Goal: Find contact information: Find contact information

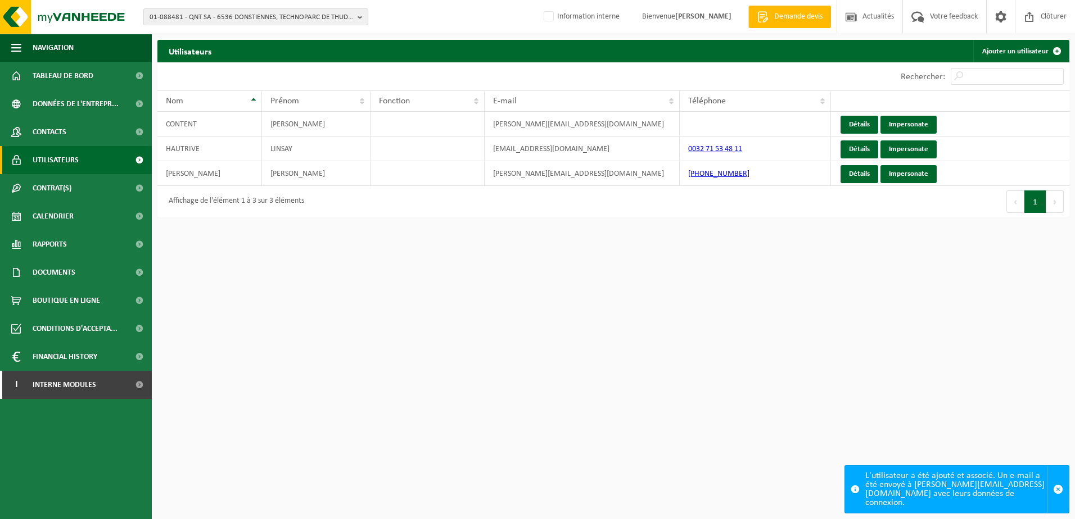
click at [261, 16] on span "01-088481 - QNT SA - 6536 DONSTIENNES, TECHNOPARC DE THUDINIE 3" at bounding box center [252, 17] width 204 height 17
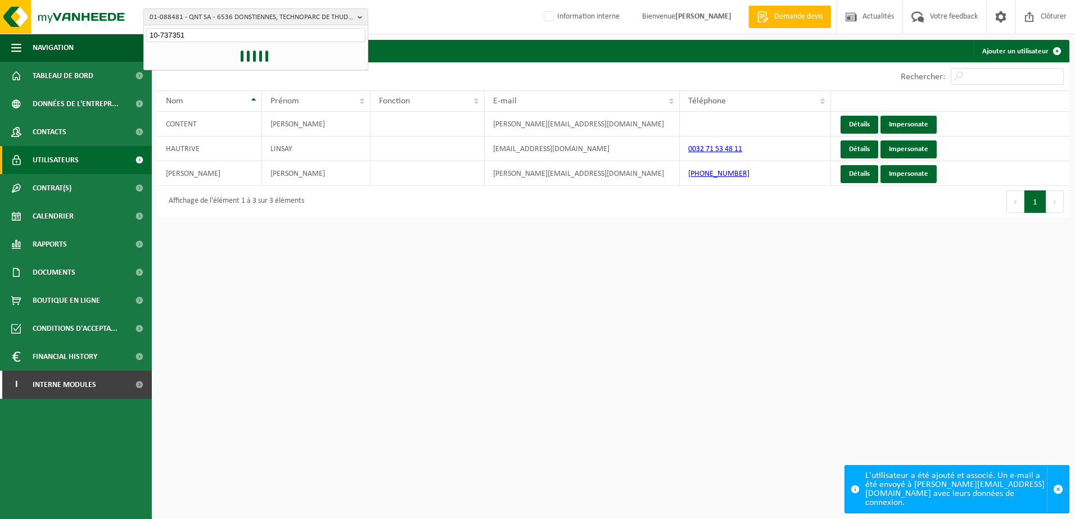
type input "10-737351"
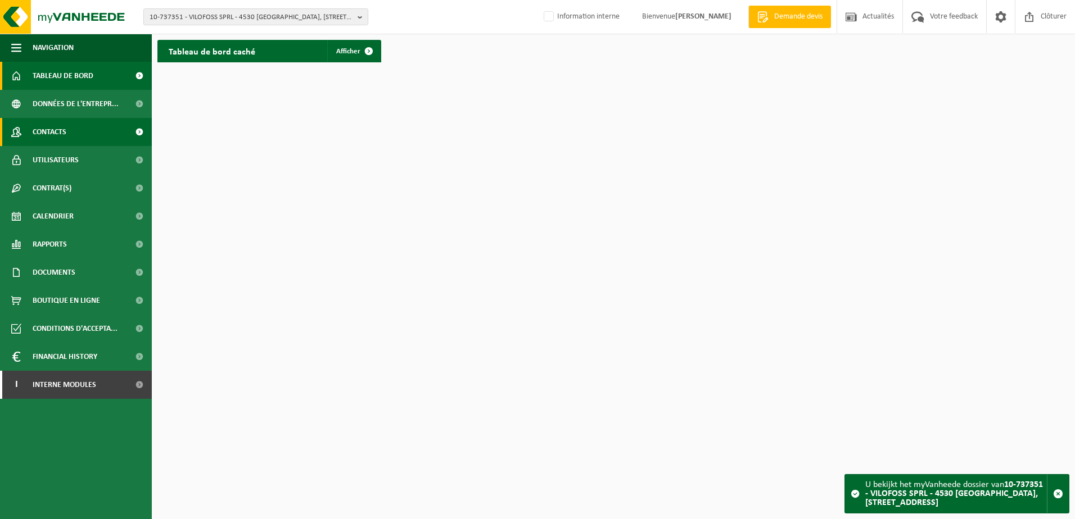
click at [78, 139] on link "Contacts" at bounding box center [76, 132] width 152 height 28
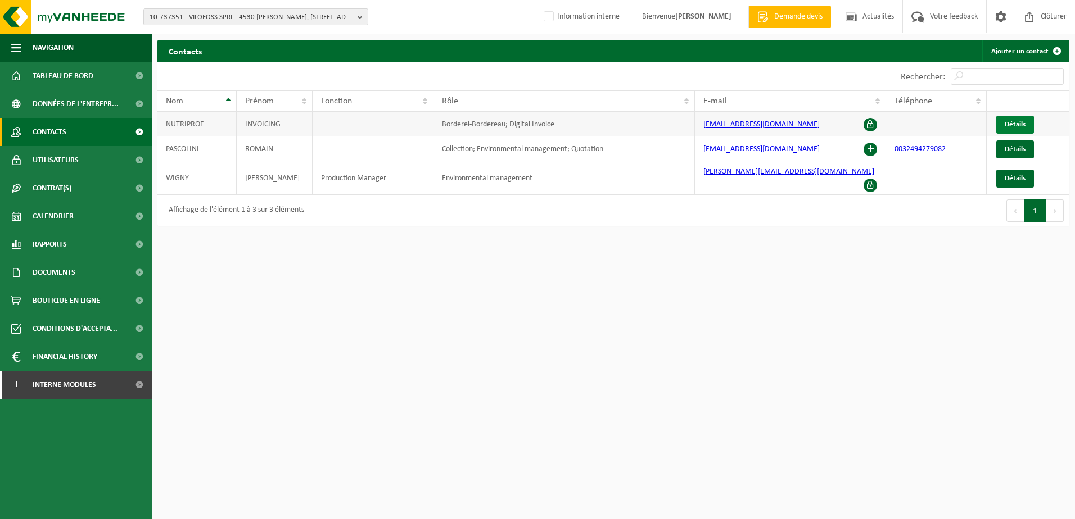
click at [1012, 125] on span "Détails" at bounding box center [1015, 124] width 21 height 7
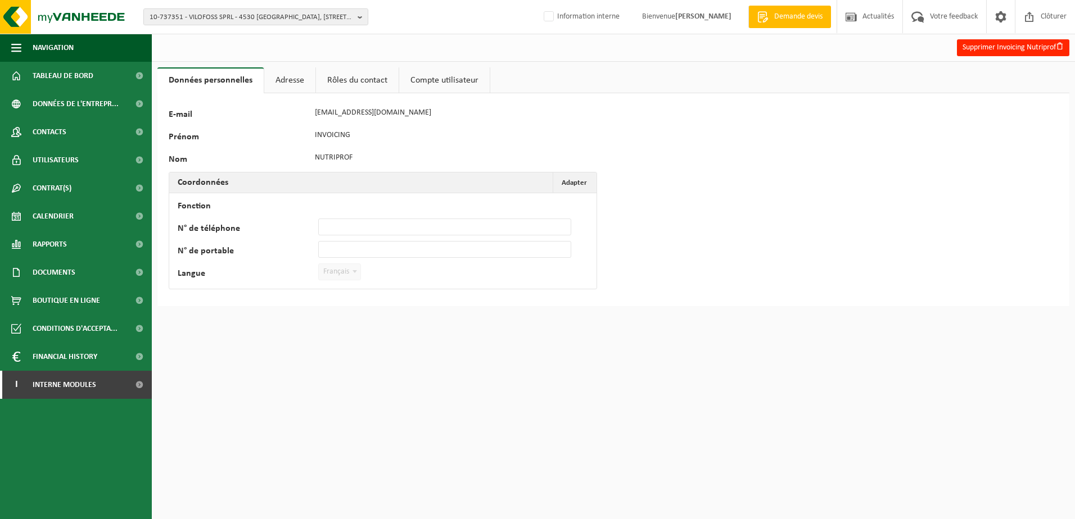
click at [290, 82] on link "Adresse" at bounding box center [289, 80] width 51 height 26
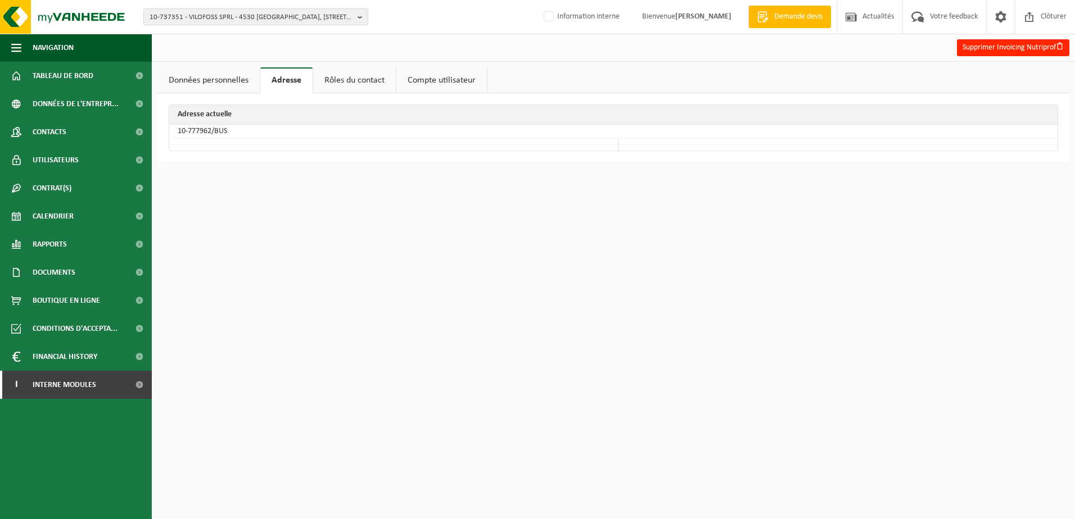
click at [355, 81] on link "Rôles du contact" at bounding box center [354, 80] width 83 height 26
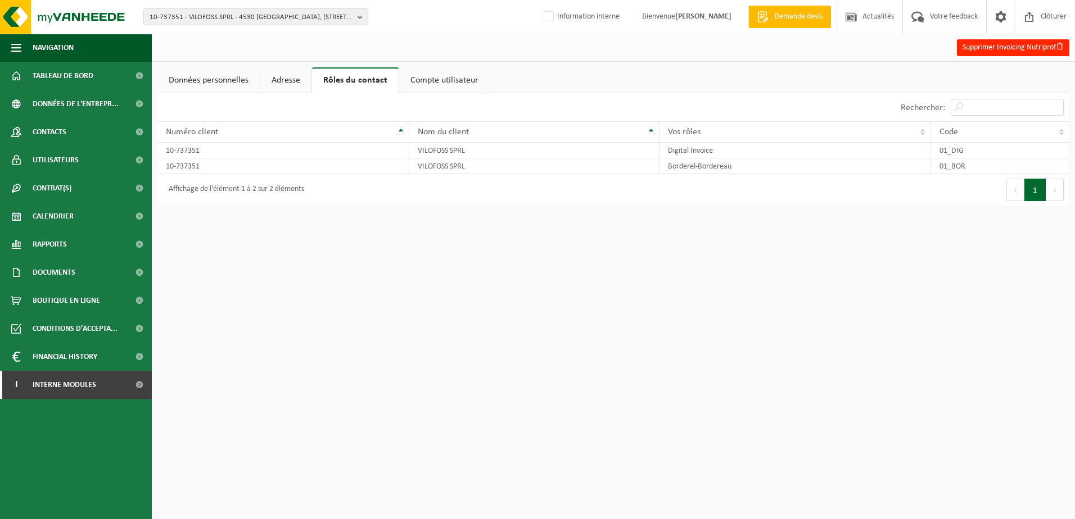
click at [236, 83] on link "Données personnelles" at bounding box center [208, 80] width 102 height 26
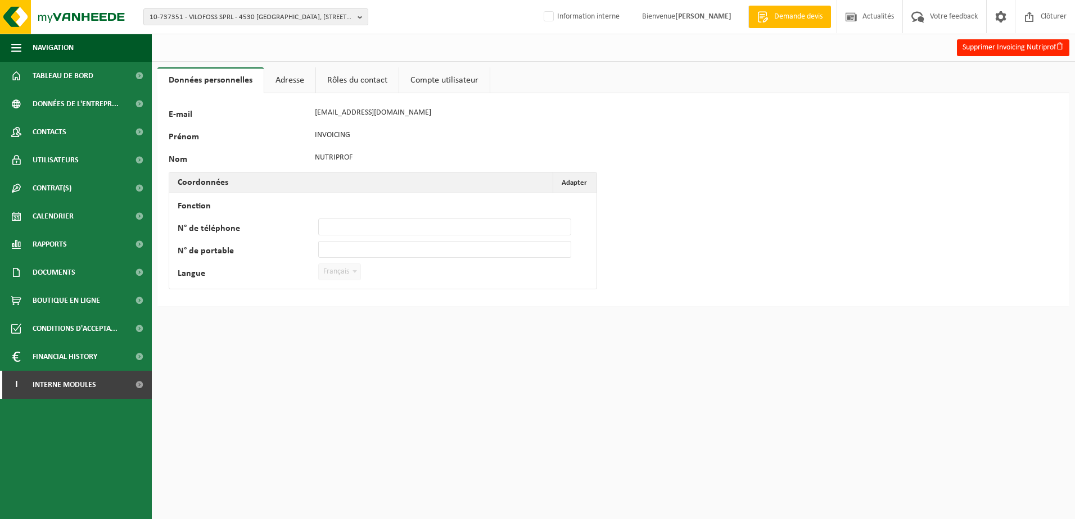
click at [354, 76] on link "Rôles du contact" at bounding box center [357, 80] width 83 height 26
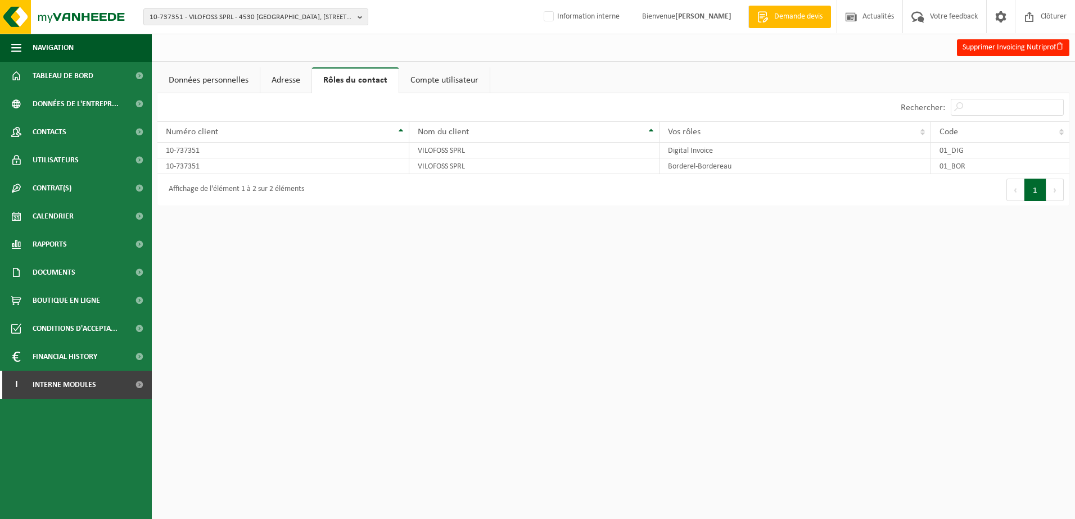
click at [227, 77] on link "Données personnelles" at bounding box center [208, 80] width 102 height 26
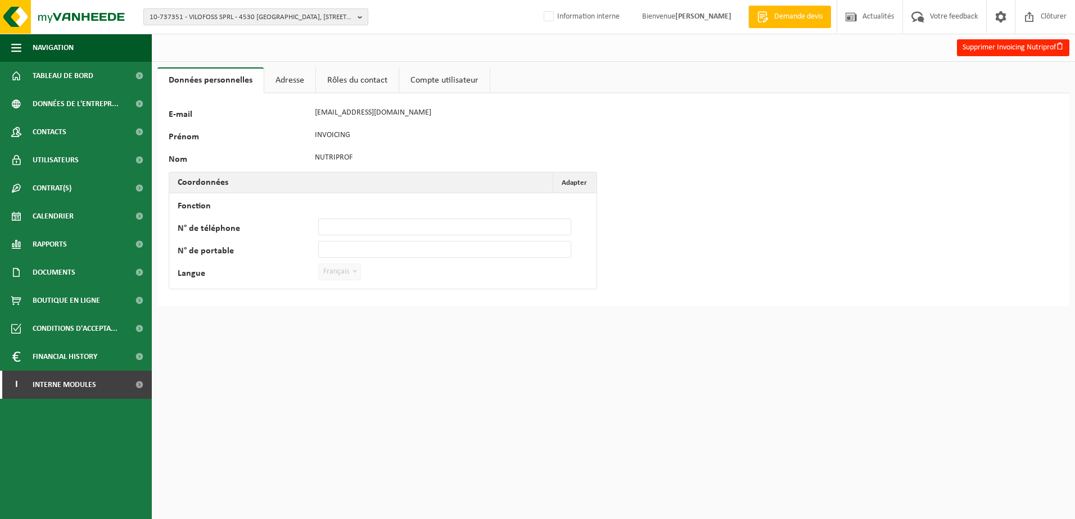
click at [253, 14] on span "10-737351 - VILOFOSS SPRL - 4530 [GEOGRAPHIC_DATA], [STREET_ADDRESS]" at bounding box center [252, 17] width 204 height 17
type input "01-075415"
click at [257, 56] on strong "01-075415 - FARNIENTE LASAGNE - 5300 ANDENNE, RUE BOURIE 14" at bounding box center [231, 51] width 163 height 8
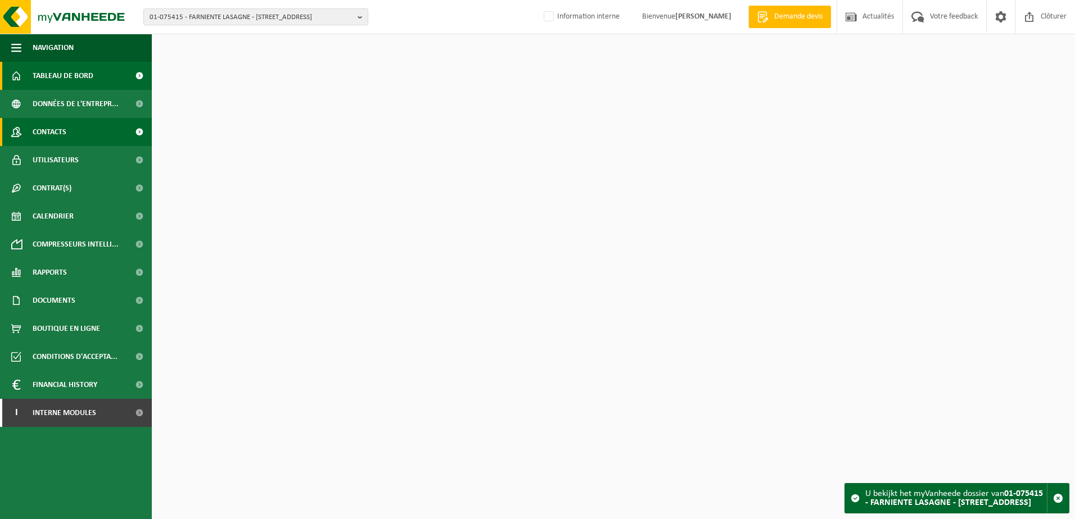
click at [58, 138] on span "Contacts" at bounding box center [50, 132] width 34 height 28
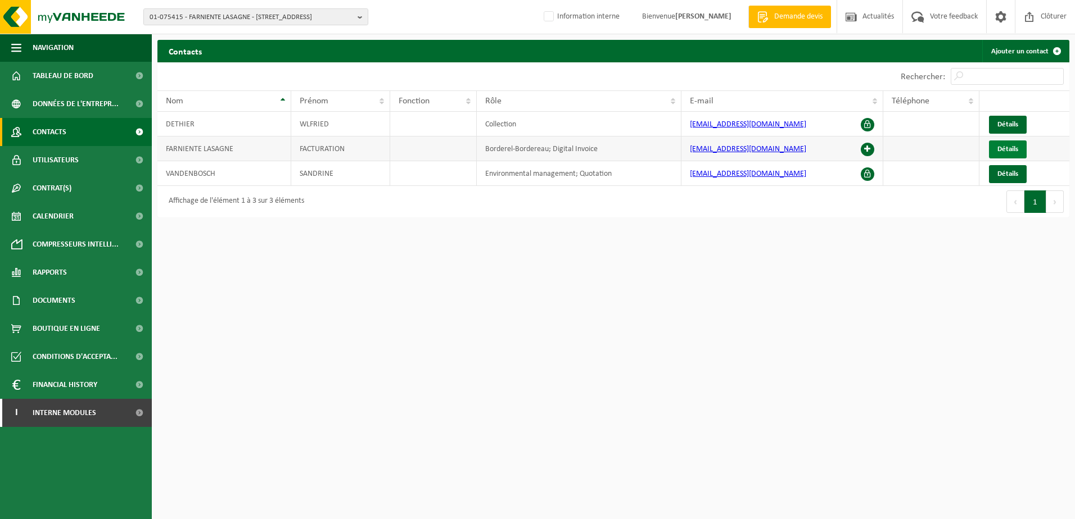
click at [1003, 147] on span "Détails" at bounding box center [1007, 149] width 21 height 7
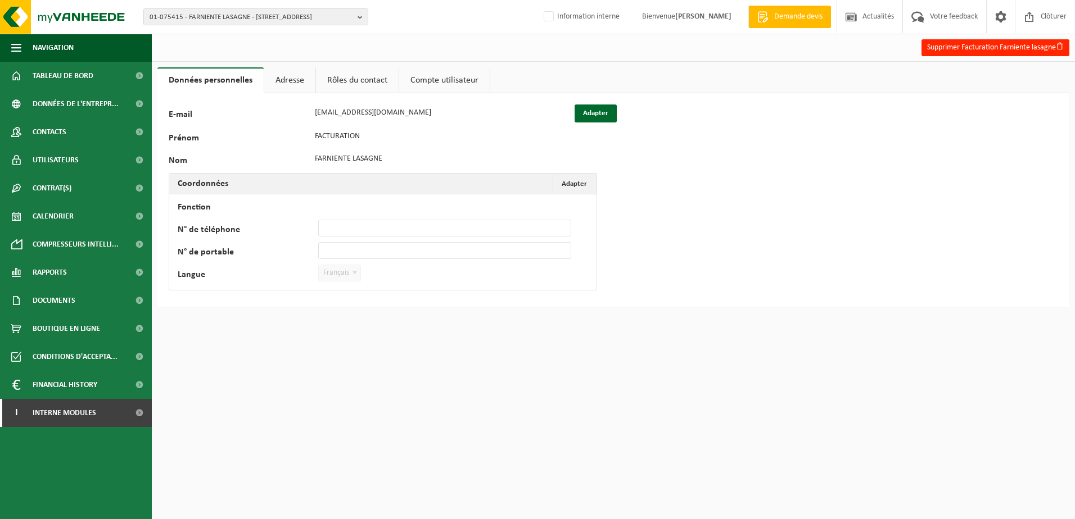
click at [288, 88] on link "Adresse" at bounding box center [289, 80] width 51 height 26
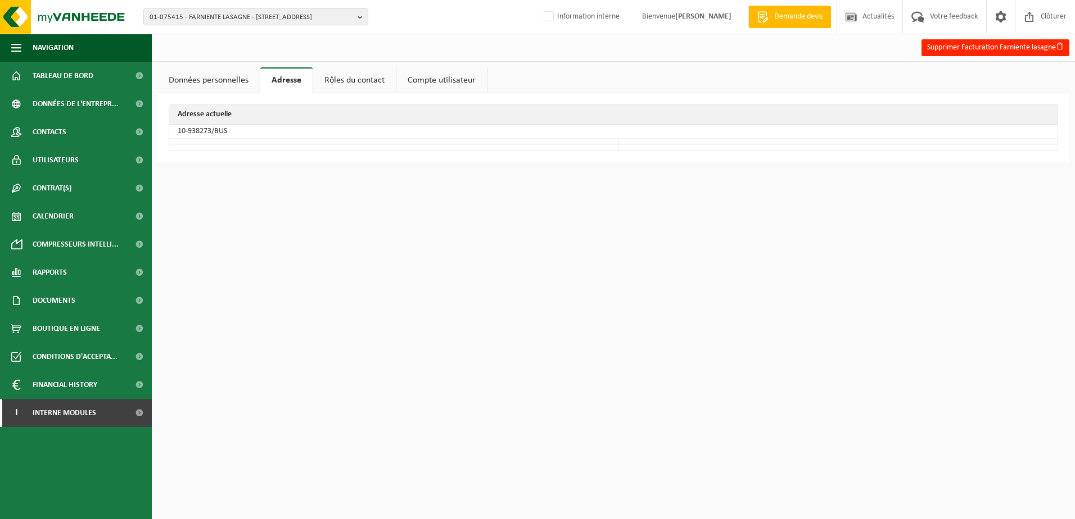
click at [252, 82] on link "Données personnelles" at bounding box center [208, 80] width 102 height 26
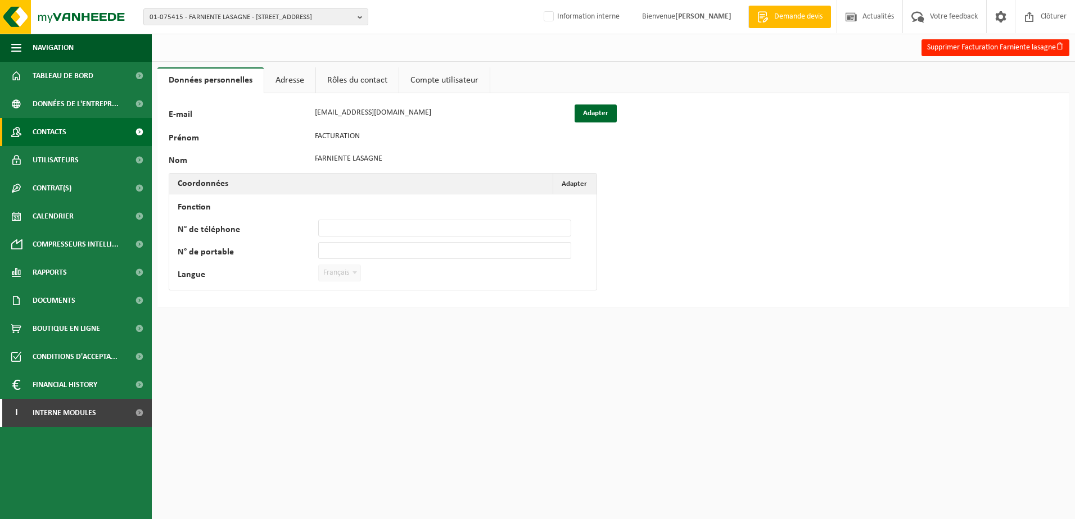
click at [55, 131] on span "Contacts" at bounding box center [50, 132] width 34 height 28
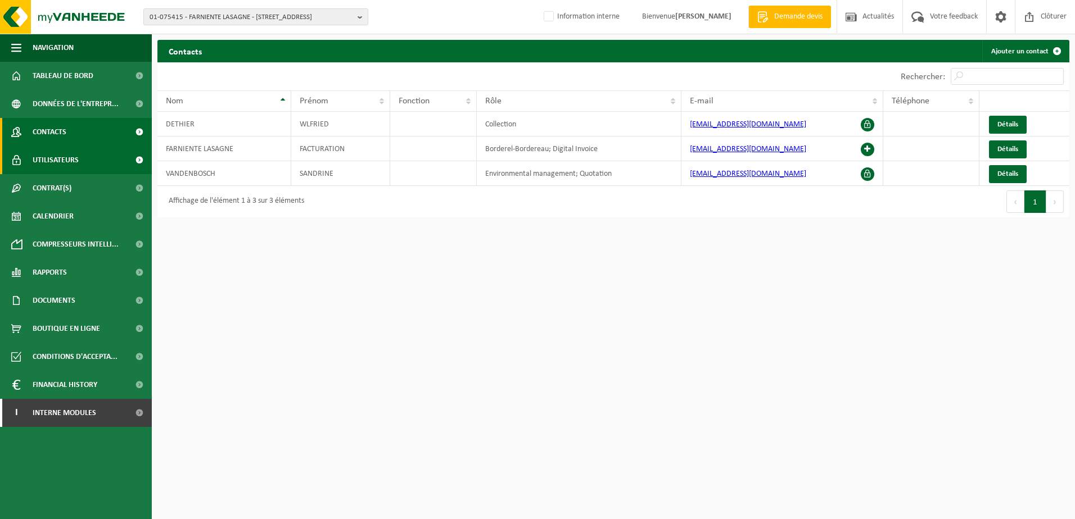
click at [70, 161] on span "Utilisateurs" at bounding box center [56, 160] width 46 height 28
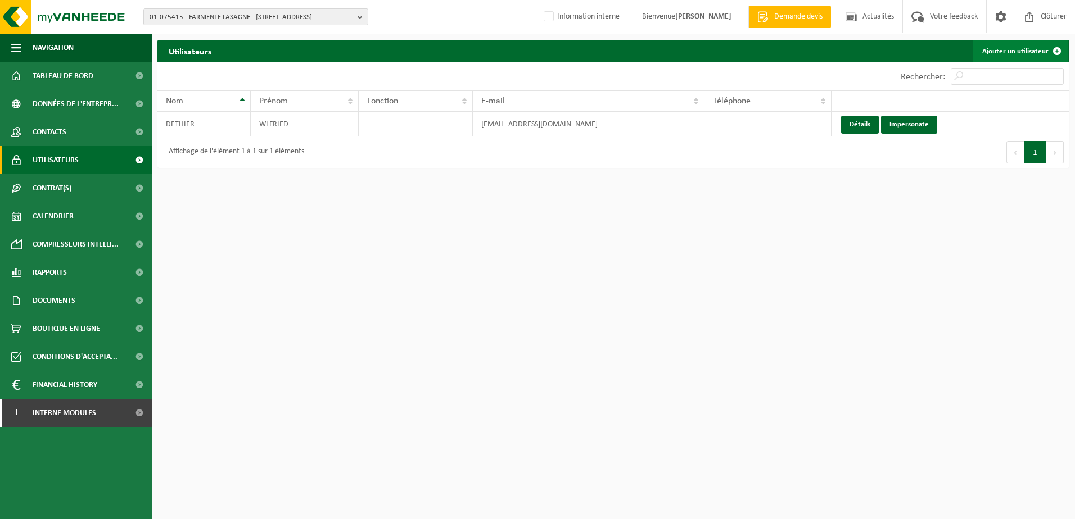
click at [1021, 55] on link "Ajouter un utilisateur" at bounding box center [1020, 51] width 95 height 22
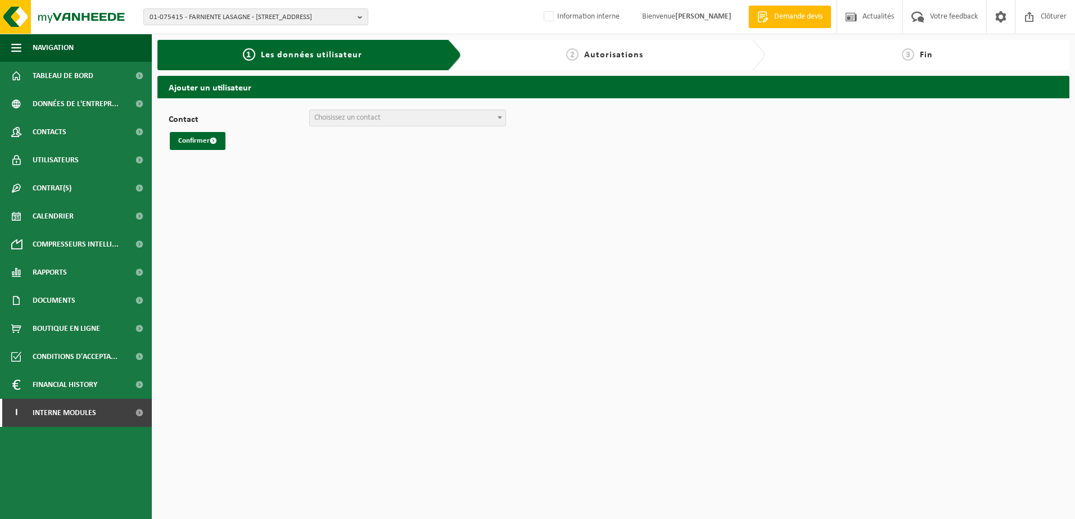
click at [393, 125] on span "Choisissez un contact" at bounding box center [408, 118] width 196 height 16
select select "98519"
click at [180, 143] on button "Confirmer" at bounding box center [198, 141] width 56 height 18
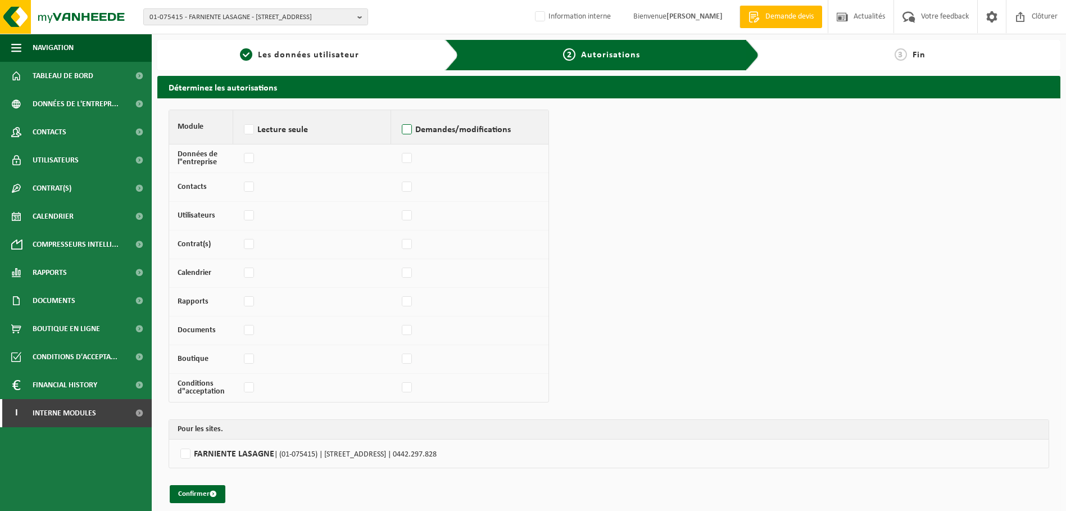
click at [408, 124] on label "Demandes/modifications" at bounding box center [470, 129] width 141 height 17
click at [400, 116] on input "Demandes/modifications" at bounding box center [399, 115] width 1 height 1
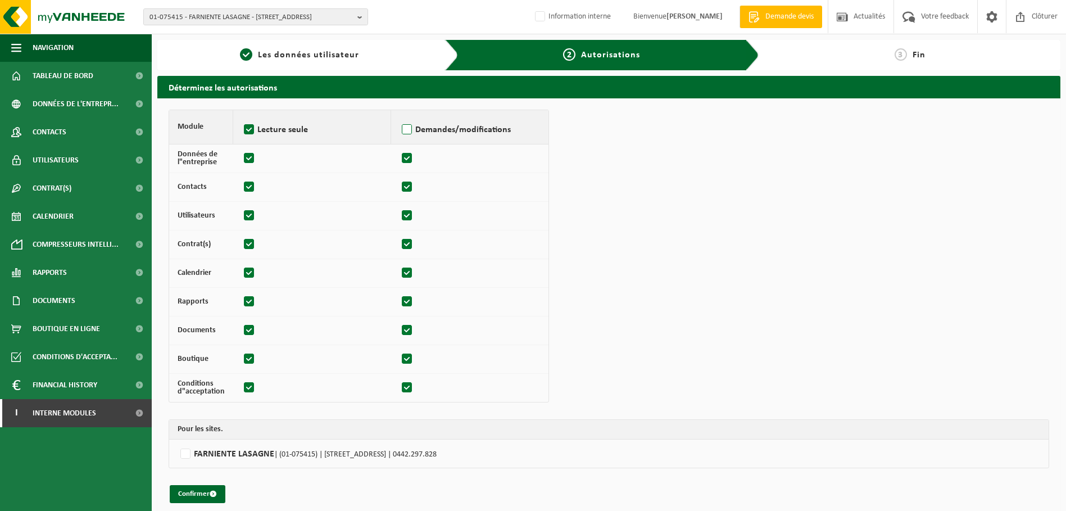
checkbox input "true"
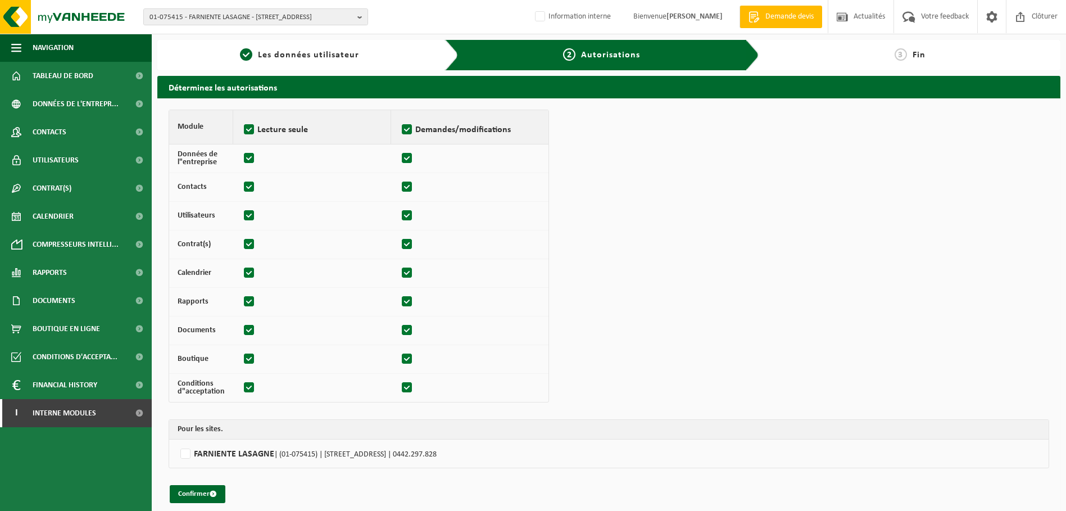
checkbox input "true"
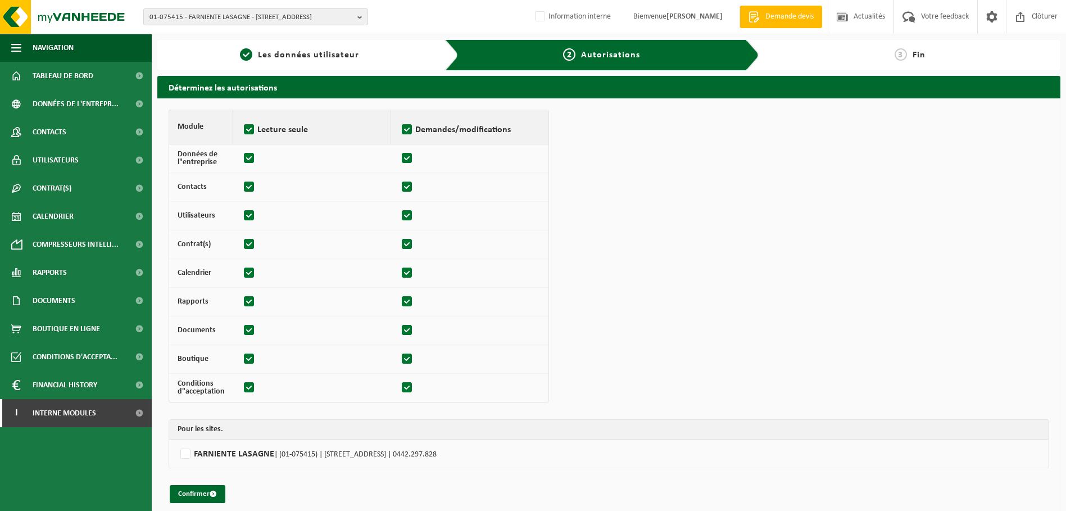
checkbox input "true"
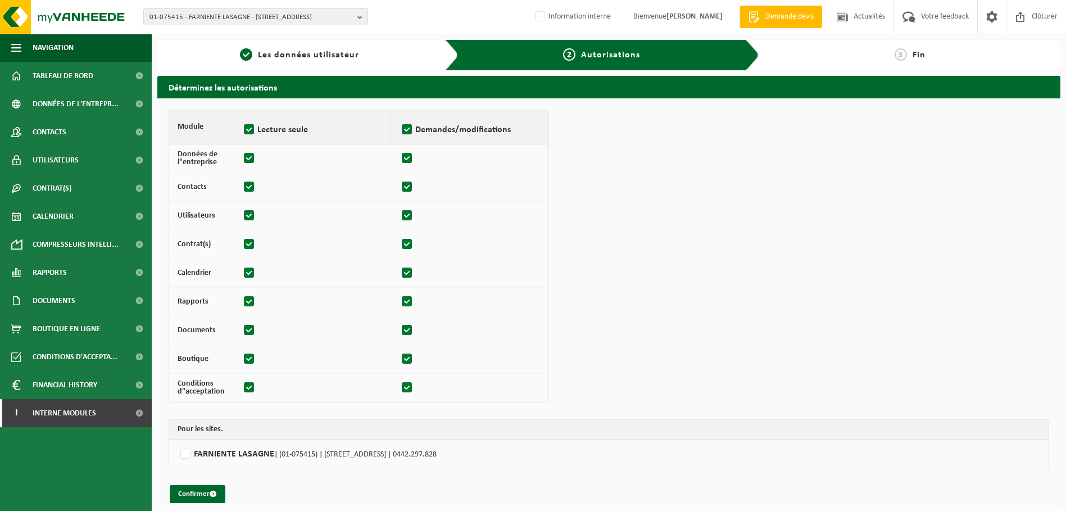
checkbox input "true"
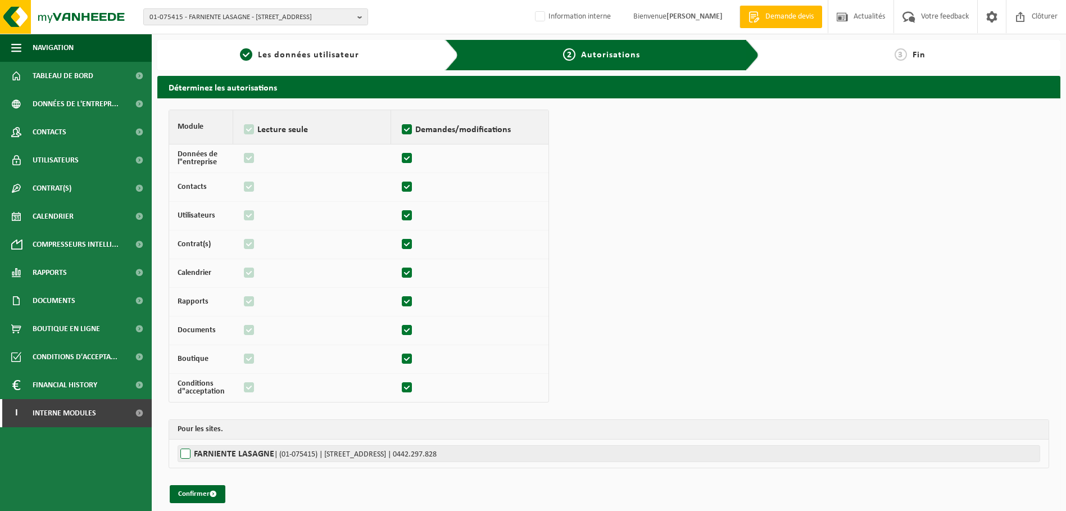
click at [187, 453] on label"] "FARNIENTE LASAGNE | (01-075415) | RUE BOURIE 14, 5300 ANDENNE | 0442.297.828" at bounding box center [609, 453] width 863 height 17
click at [187, 453] on input "FARNIENTE LASAGNE | (01-075415) | RUE BOURIE 14, 5300 ANDENNE | 0442.297.828" at bounding box center [711, 453] width 1066 height 17
checkbox input "true"
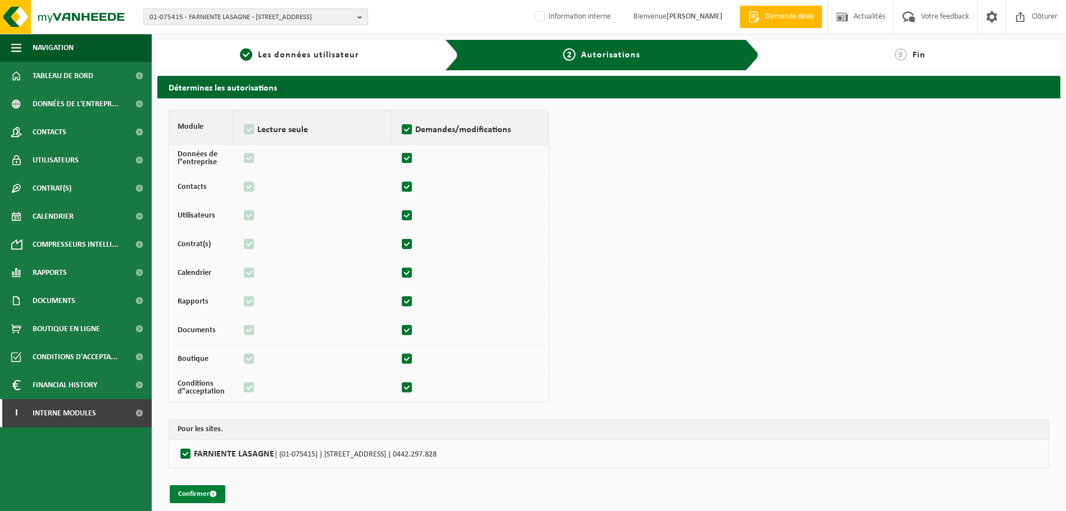
click at [190, 494] on button "Confirmer" at bounding box center [198, 494] width 56 height 18
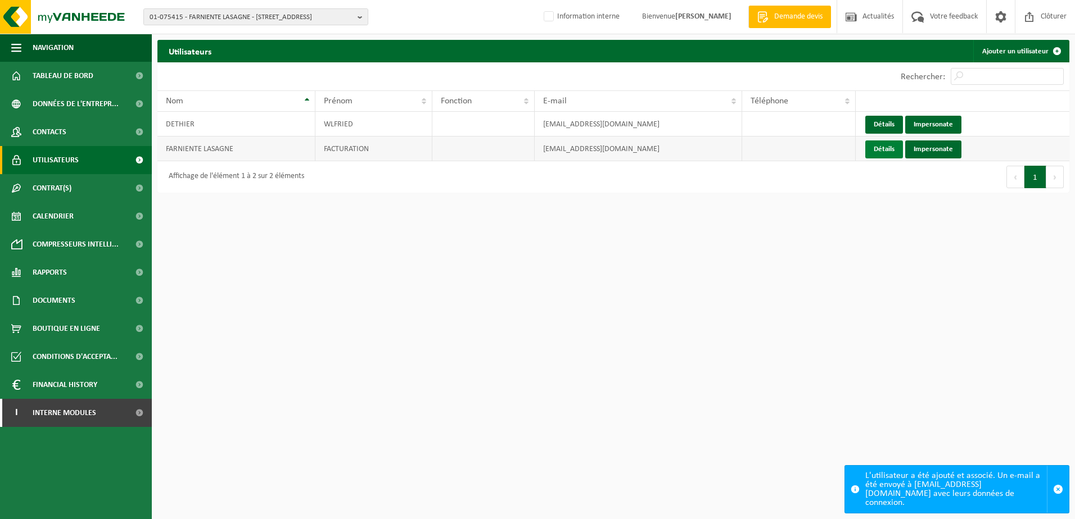
click at [893, 148] on link "Détails" at bounding box center [884, 150] width 38 height 18
click at [890, 126] on link "Détails" at bounding box center [884, 125] width 38 height 18
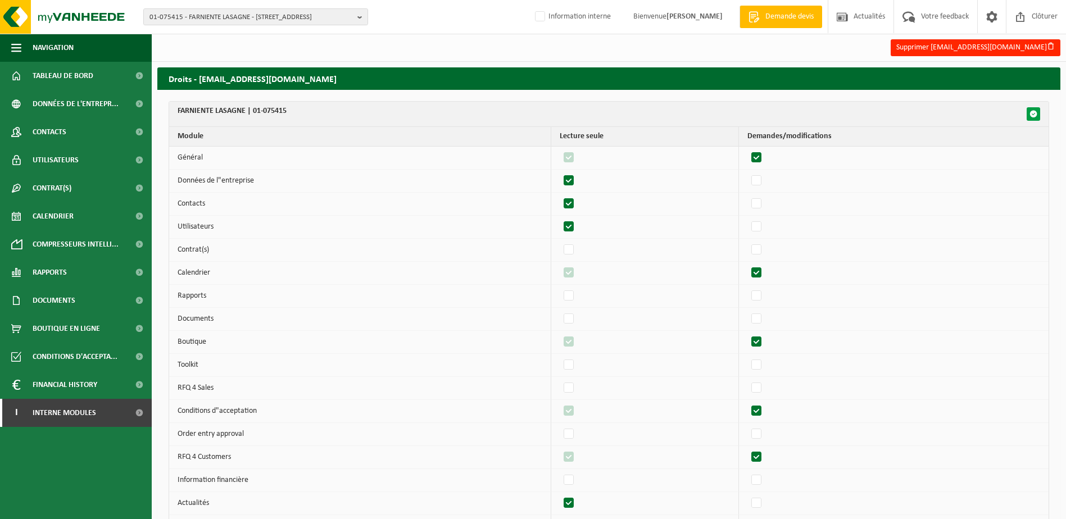
click at [1033, 114] on span "button" at bounding box center [1034, 114] width 8 height 8
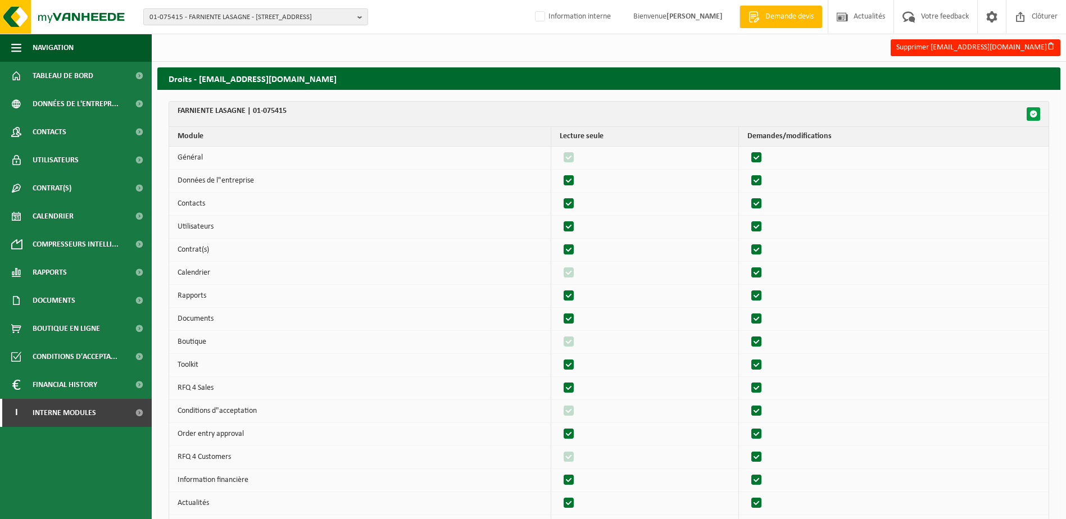
checkbox input "true"
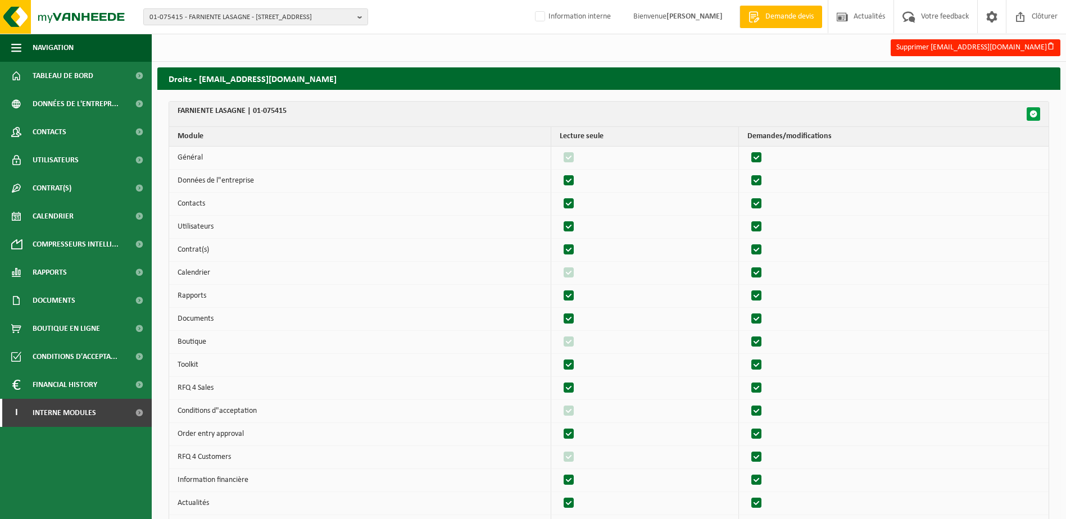
checkbox input "true"
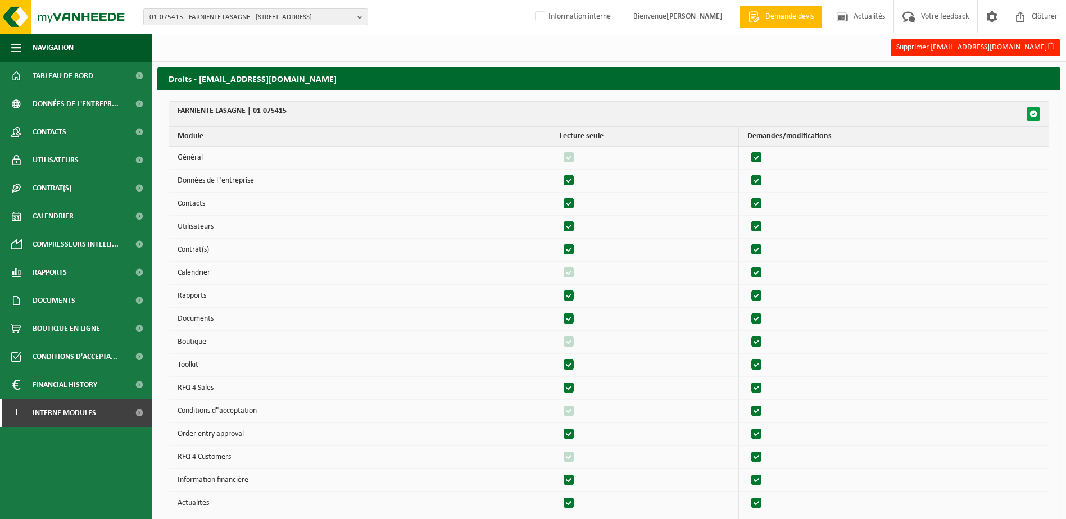
checkbox input "true"
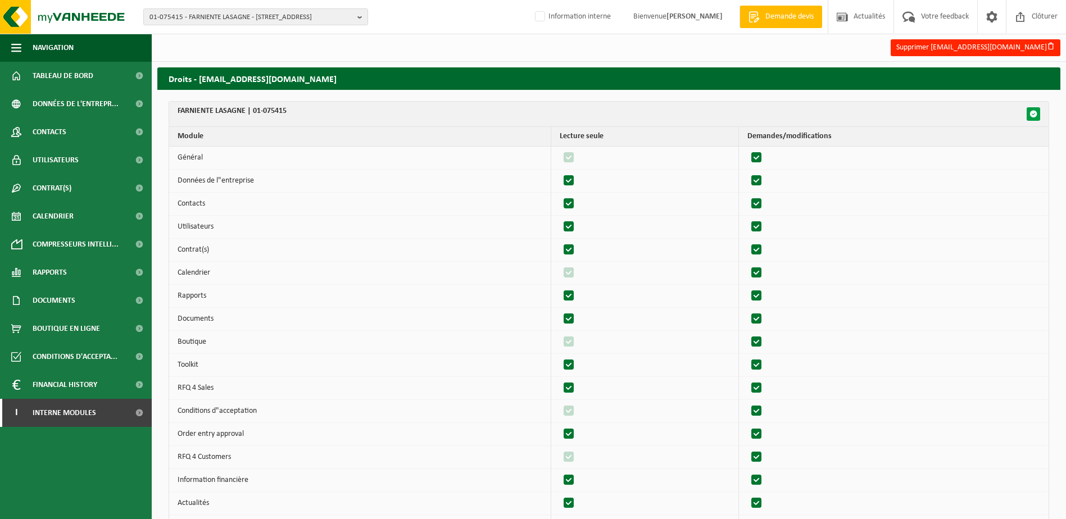
checkbox input "true"
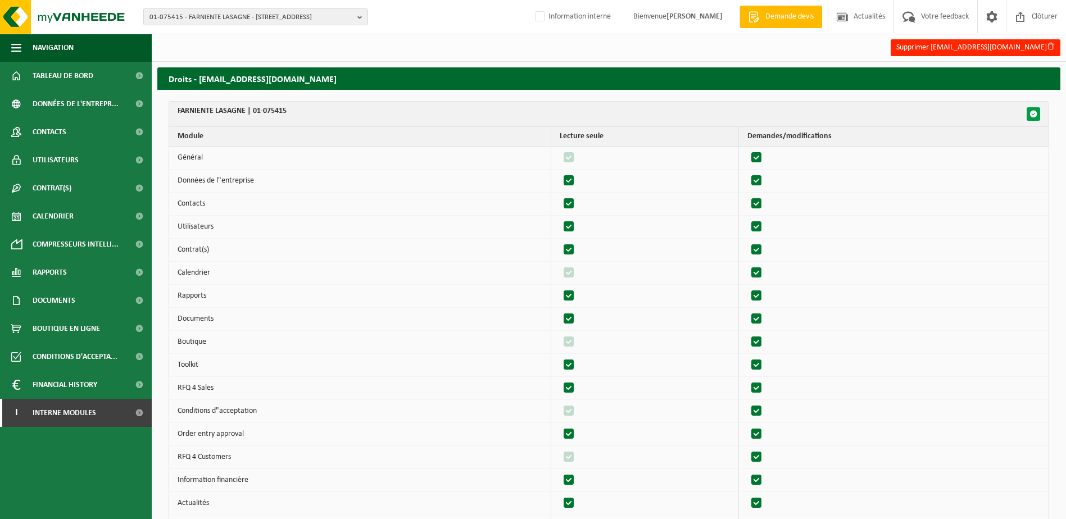
checkbox input "true"
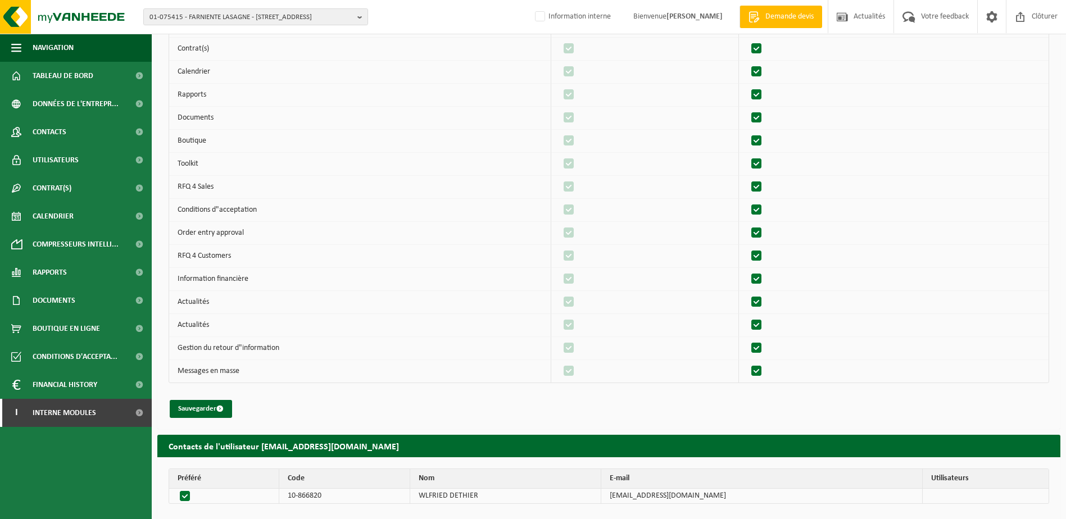
scroll to position [219, 0]
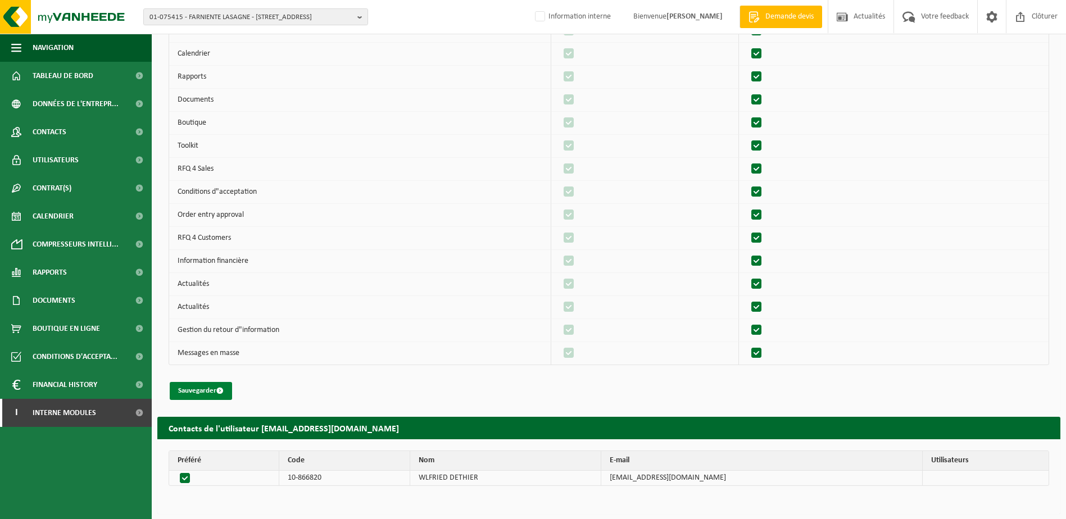
click at [207, 389] on button "Sauvegarder" at bounding box center [201, 391] width 62 height 18
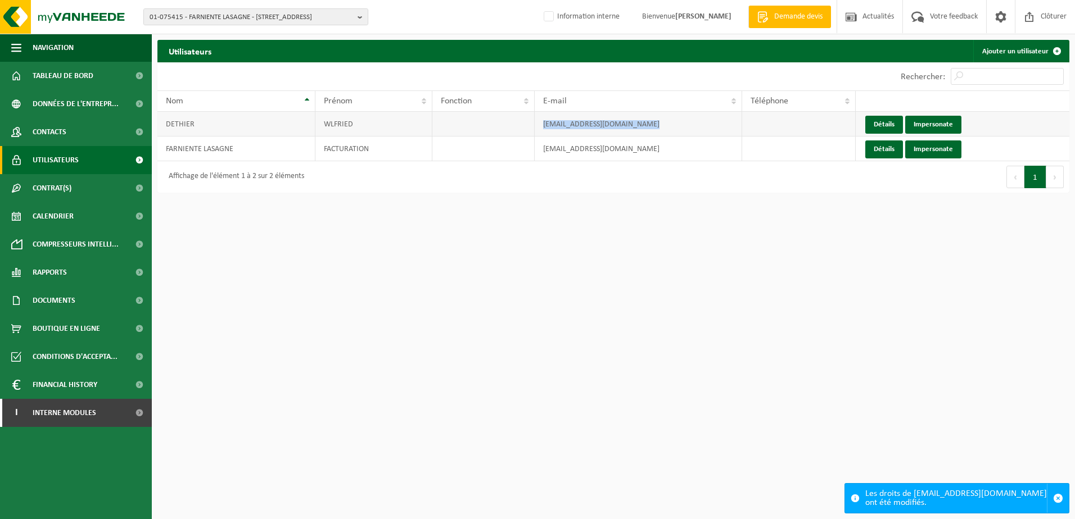
drag, startPoint x: 657, startPoint y: 125, endPoint x: 526, endPoint y: 125, distance: 131.6
click at [526, 125] on tr "DETHIER WLFRIED wilfrieddethier@farniente.be Détails Impersonate" at bounding box center [613, 124] width 912 height 25
copy tr "[EMAIL_ADDRESS][DOMAIN_NAME]"
click at [48, 423] on span "Interne modules" at bounding box center [65, 413] width 64 height 28
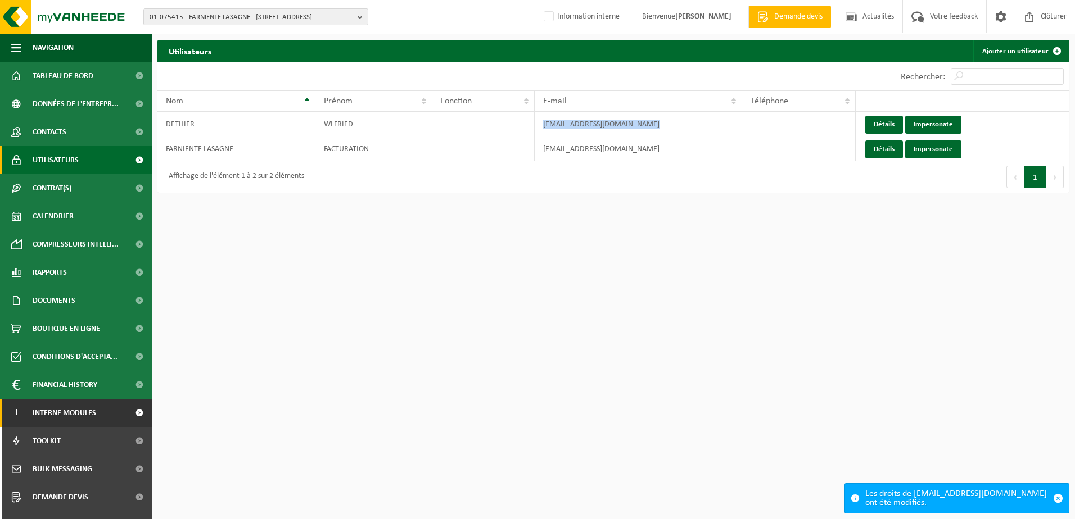
scroll to position [76, 0]
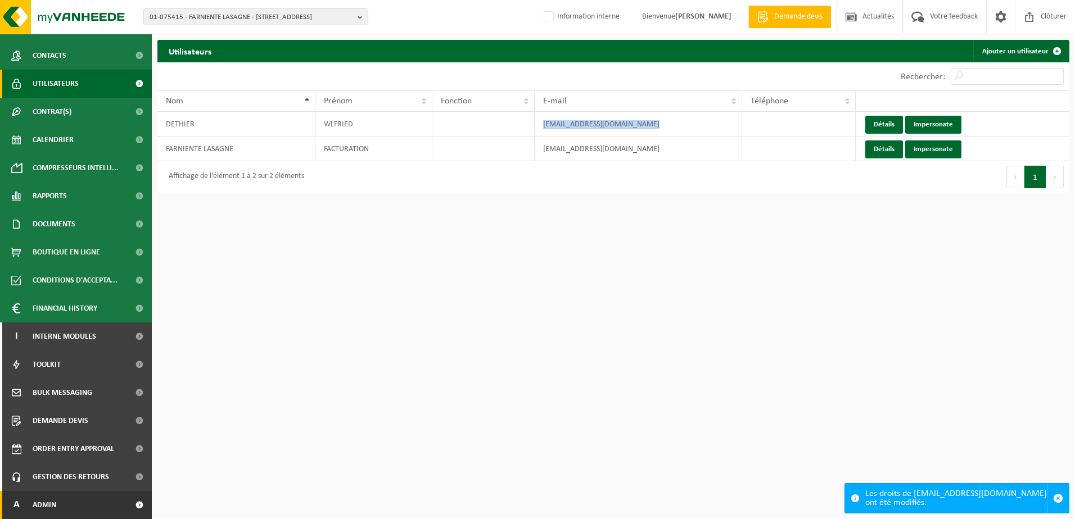
click at [103, 510] on link "A Admin" at bounding box center [76, 505] width 152 height 28
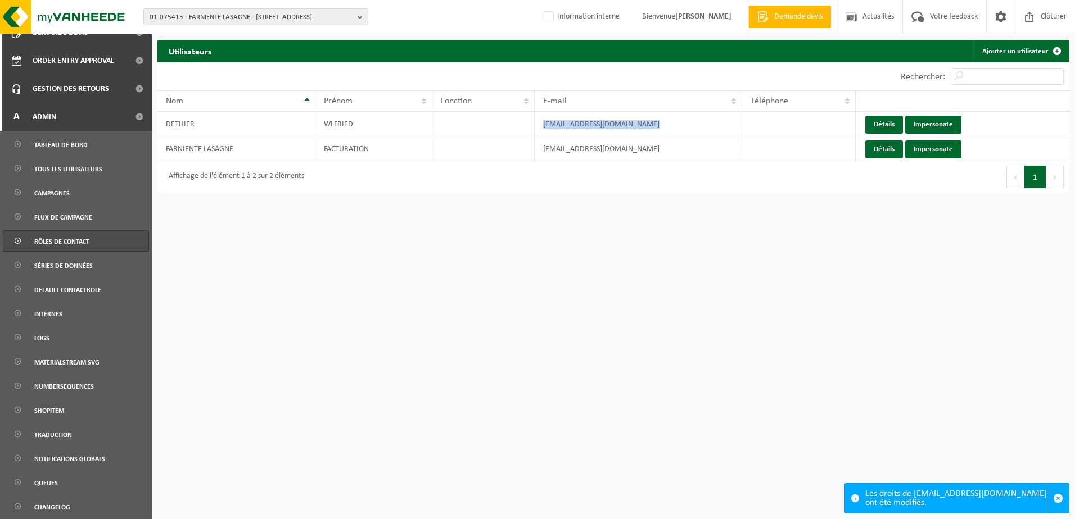
scroll to position [466, 0]
click at [77, 168] on span "Tous les utilisateurs" at bounding box center [68, 167] width 68 height 21
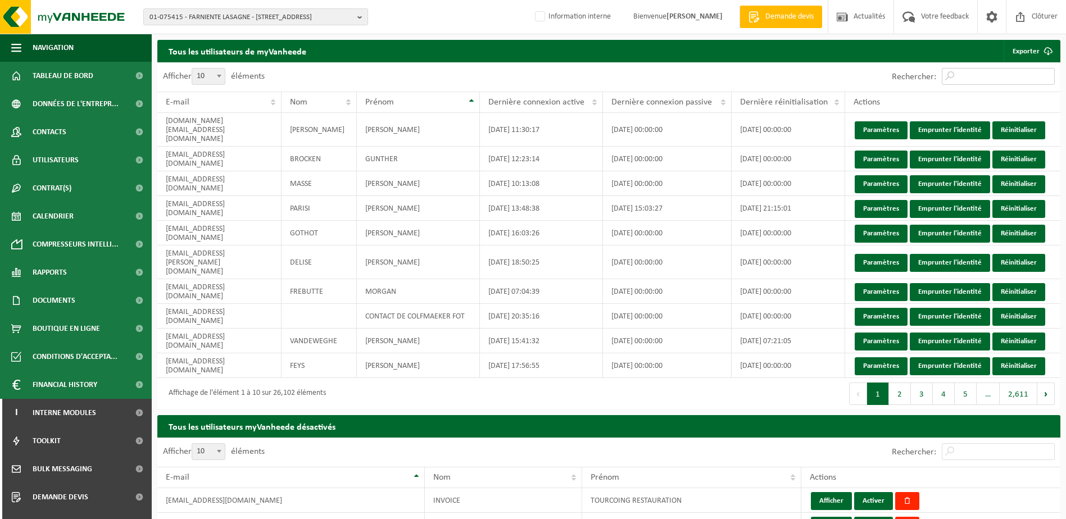
click at [995, 71] on input "Rechercher:" at bounding box center [998, 76] width 113 height 17
paste input "[EMAIL_ADDRESS][DOMAIN_NAME]"
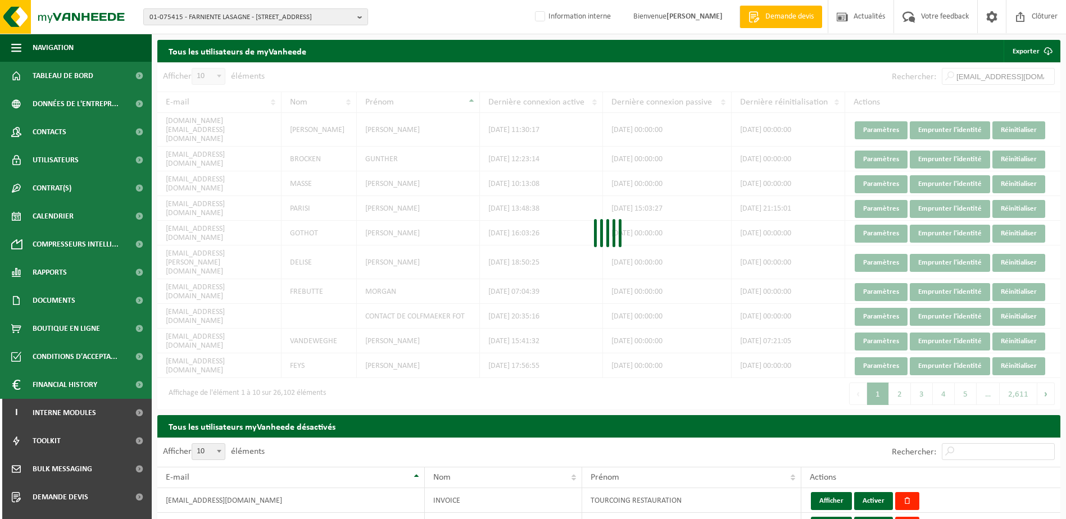
scroll to position [0, 22]
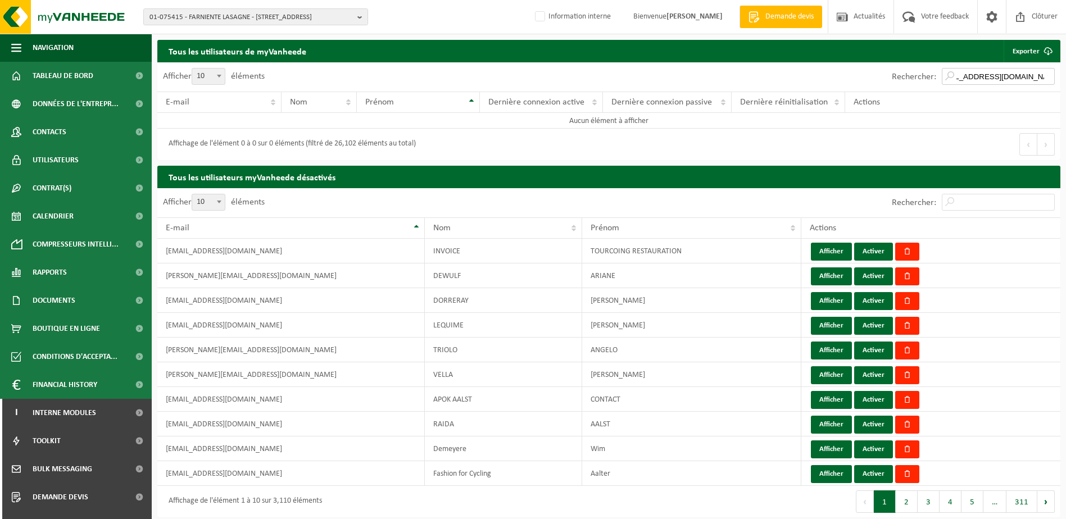
click at [965, 75] on input "[EMAIL_ADDRESS][DOMAIN_NAME]" at bounding box center [998, 76] width 113 height 17
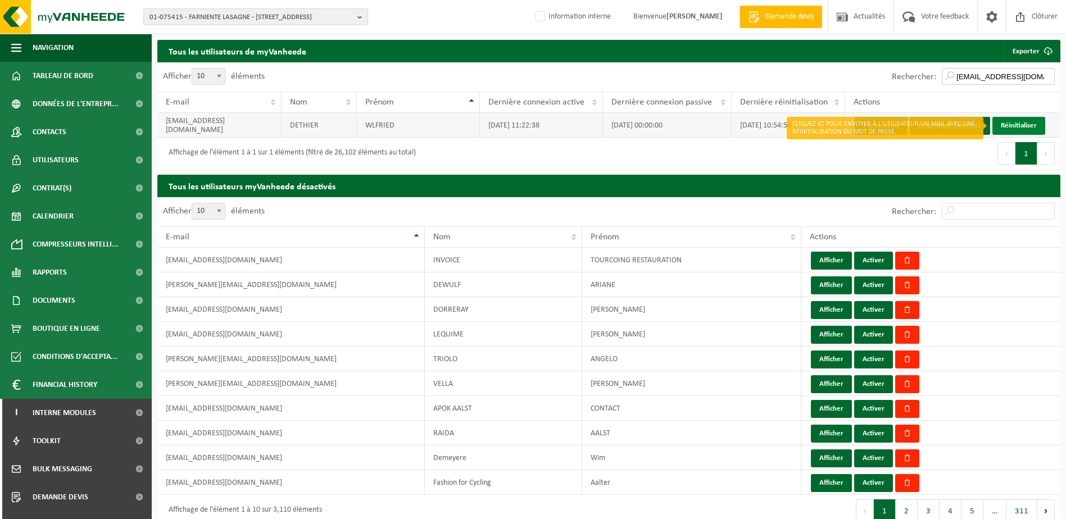
type input "[EMAIL_ADDRESS][DOMAIN_NAME]"
click at [1006, 124] on link "Réinitialiser" at bounding box center [1019, 126] width 53 height 18
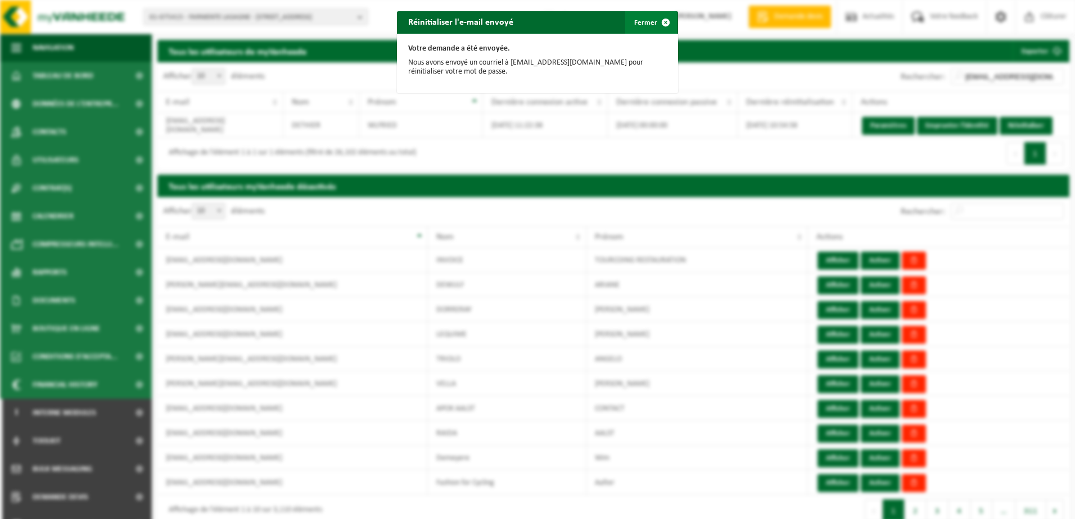
click at [649, 29] on button "Fermer" at bounding box center [651, 22] width 52 height 22
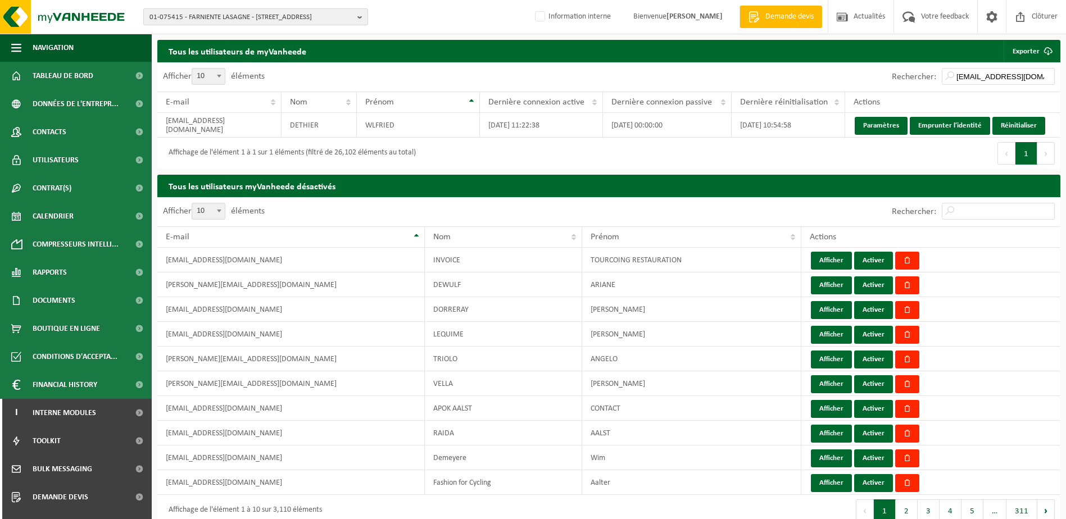
click at [216, 14] on span "01-075415 - FARNIENTE LASAGNE - [STREET_ADDRESS]" at bounding box center [252, 17] width 204 height 17
click at [222, 36] on input "text" at bounding box center [255, 35] width 219 height 14
paste input "10-796134"
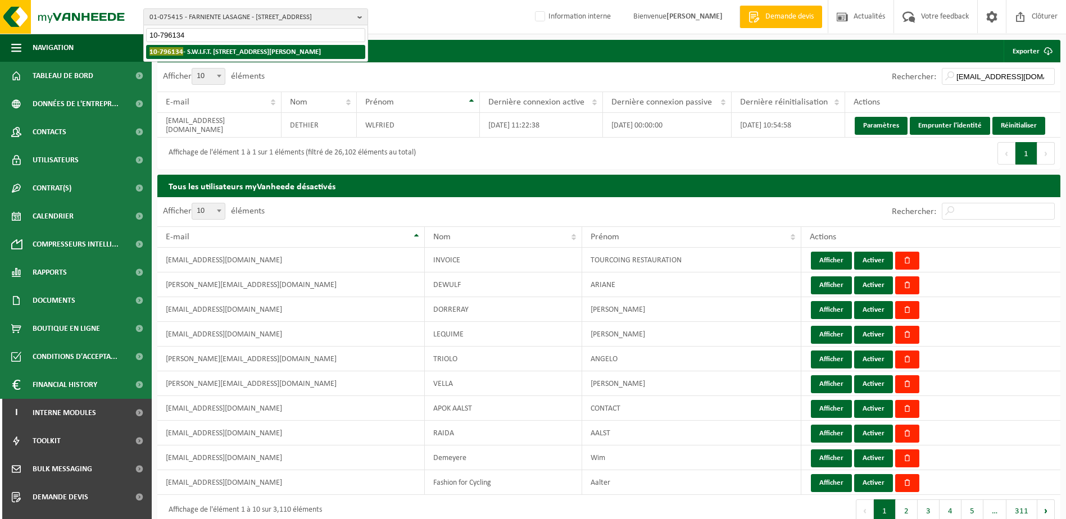
type input "10-796134"
click at [225, 51] on strong "10-796134 - S.W.I.F.T. SC - 1310 LA HULPE, AVENUE ADÈLE 1" at bounding box center [235, 51] width 171 height 8
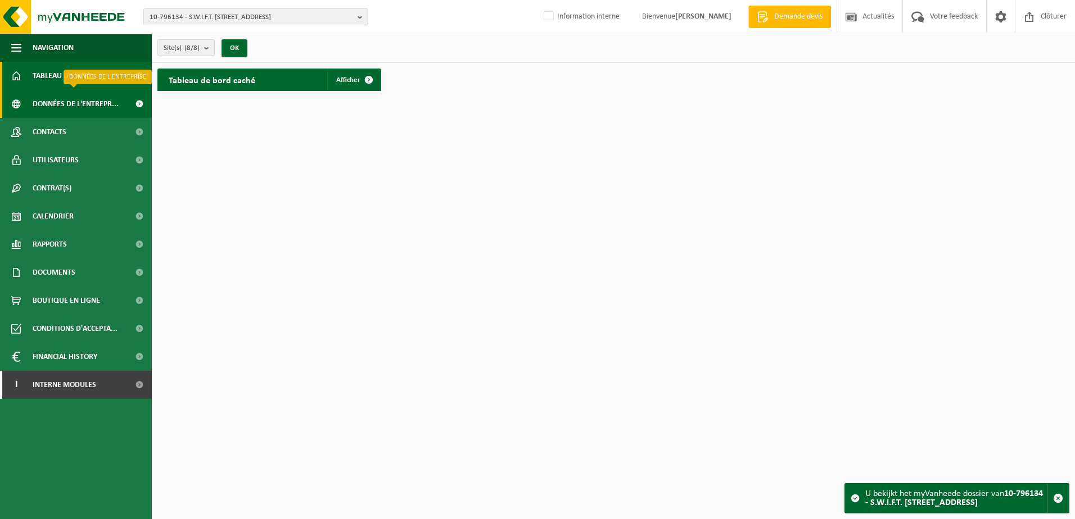
click at [85, 107] on span "Données de l'entrepr..." at bounding box center [76, 104] width 86 height 28
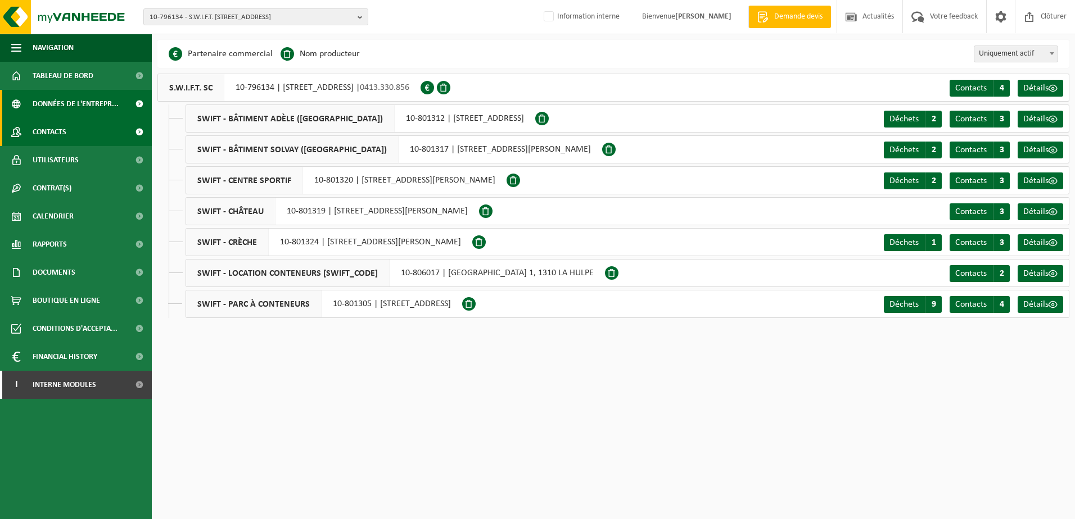
click at [87, 133] on link "Contacts" at bounding box center [76, 132] width 152 height 28
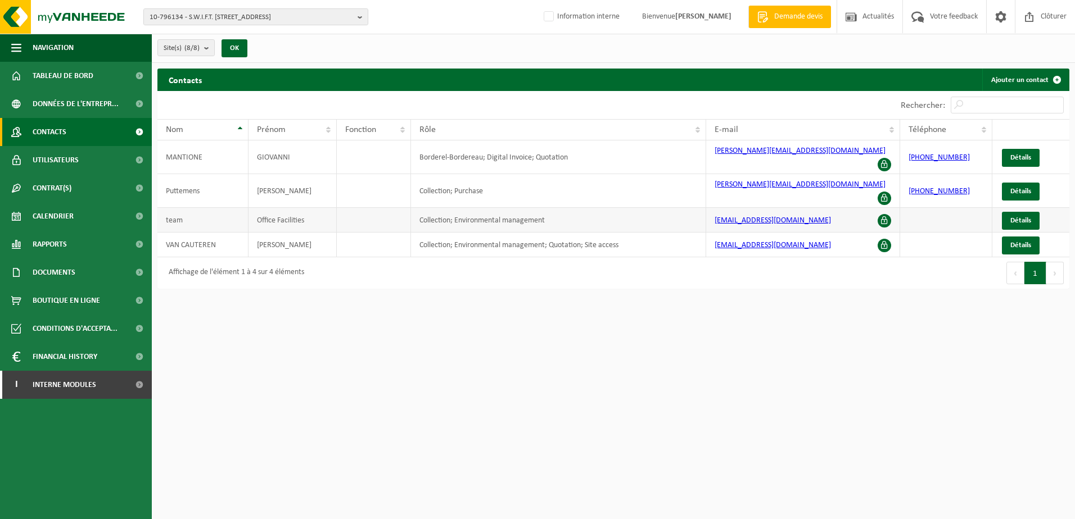
drag, startPoint x: 813, startPoint y: 205, endPoint x: 709, endPoint y: 209, distance: 104.1
click at [709, 209] on td "office-facilities.generic@swift.com" at bounding box center [803, 220] width 194 height 25
copy link "office-facilities.generic@swift.com"
drag, startPoint x: 833, startPoint y: 224, endPoint x: 703, endPoint y: 232, distance: 129.5
click at [703, 233] on tr "VAN CAUTEREN LIESBETH Collection; Environmental management; Quotation; Site acc…" at bounding box center [613, 245] width 912 height 25
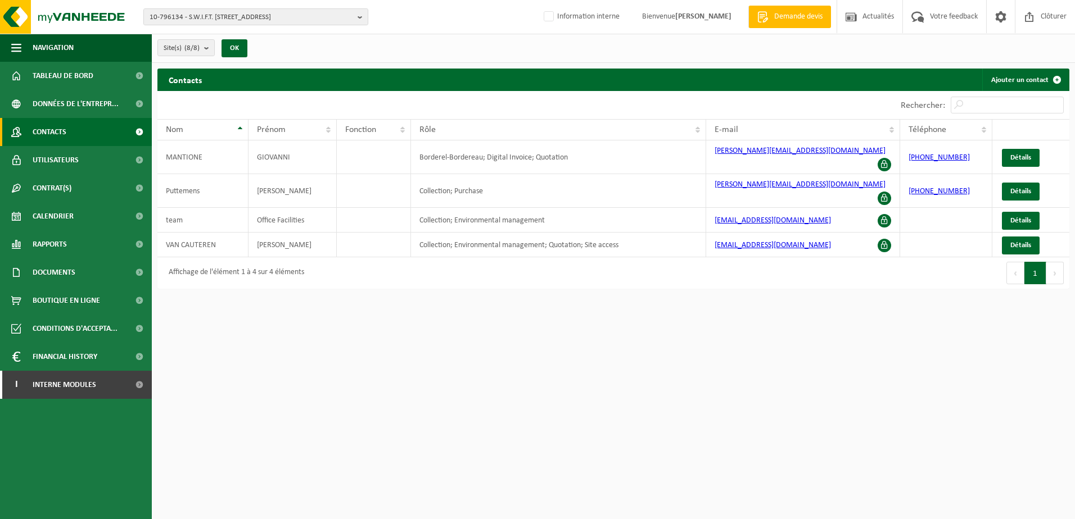
copy tr "liesbeth.vancauteren@swift.com"
